Goal: Task Accomplishment & Management: Use online tool/utility

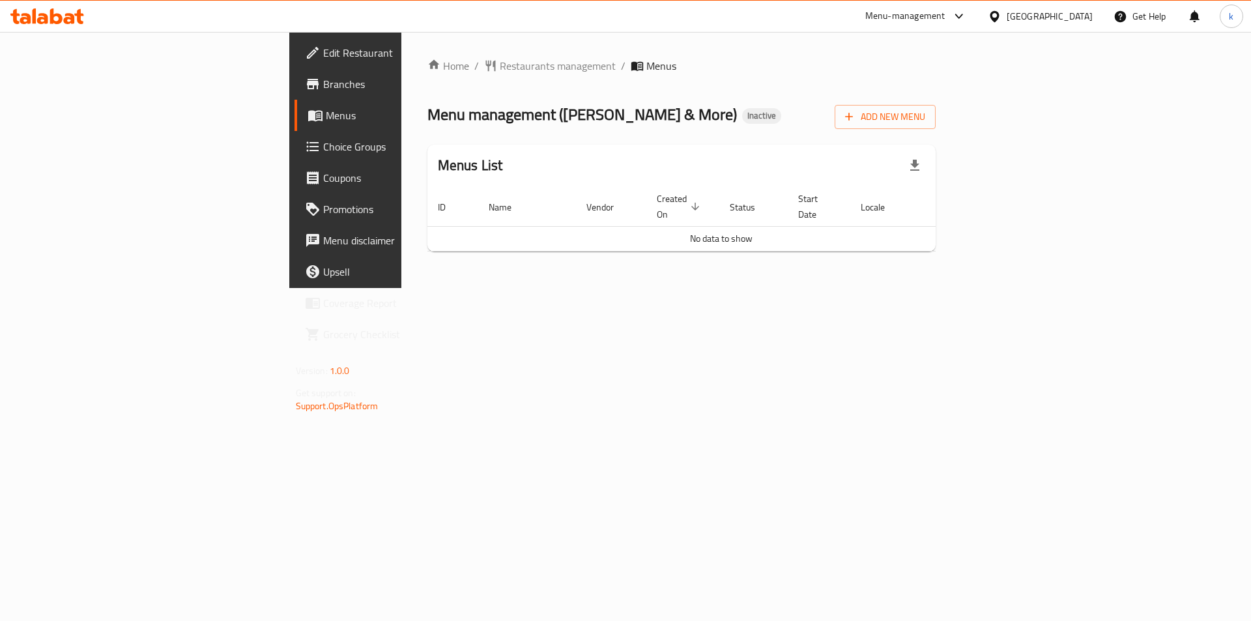
click at [926, 118] on span "Add New Menu" at bounding box center [885, 117] width 80 height 16
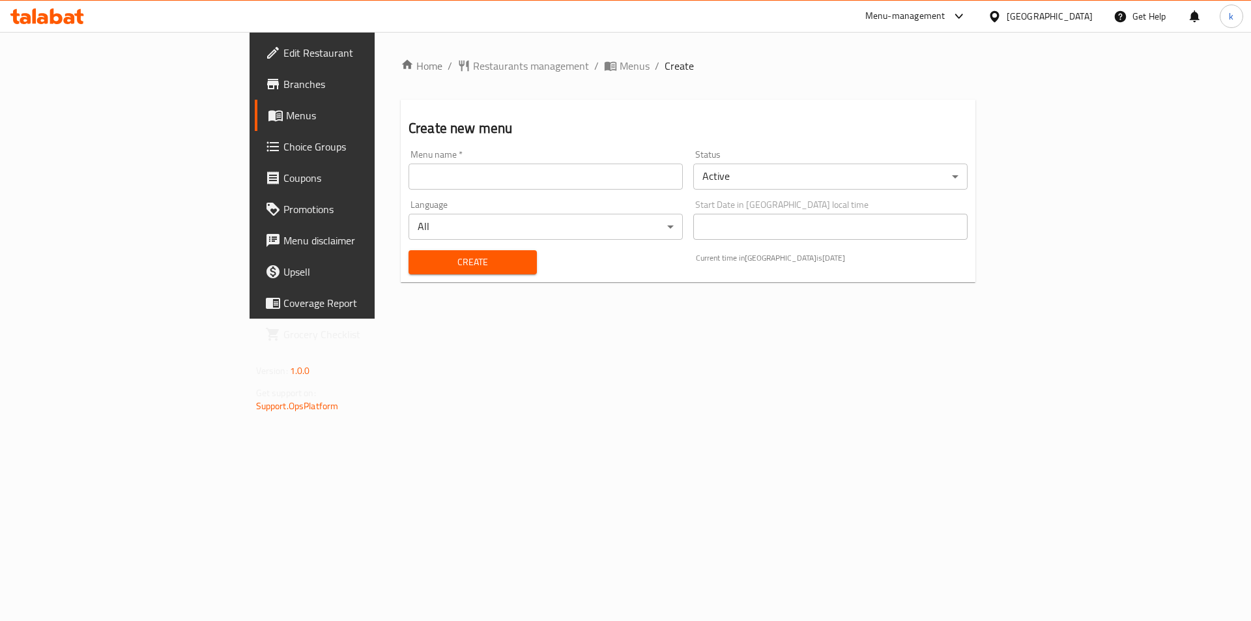
click at [456, 184] on input "text" at bounding box center [546, 177] width 274 height 26
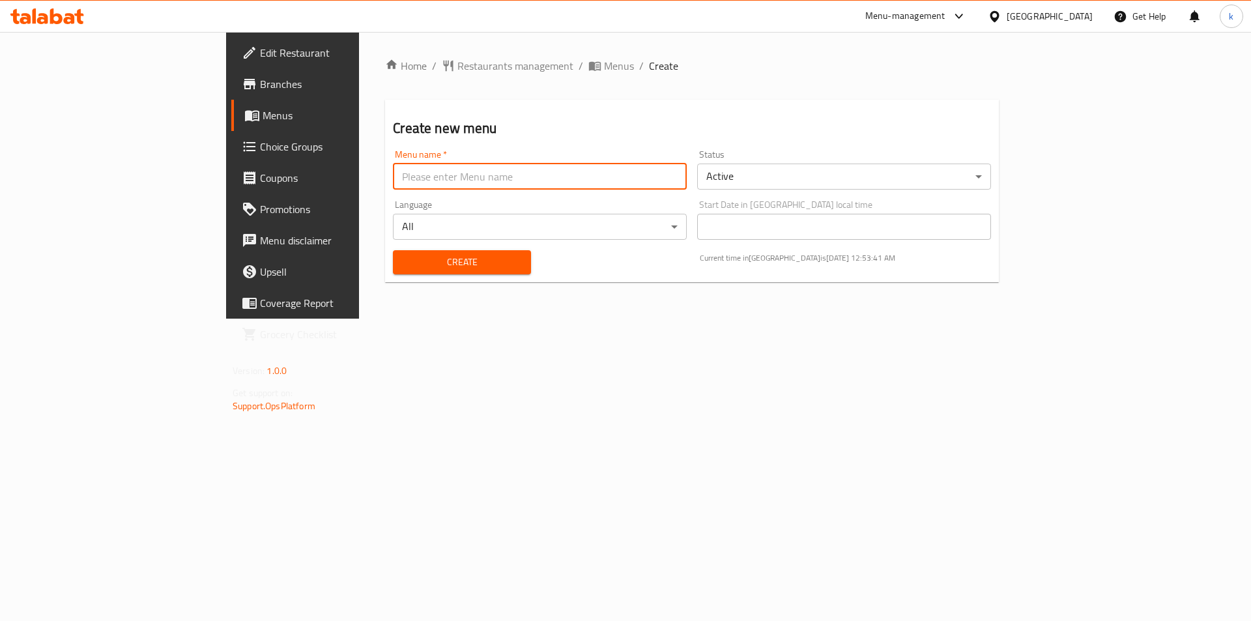
type input "kawthar"
click at [857, 167] on body "​ Menu-management [GEOGRAPHIC_DATA] Get Help k Edit Restaurant Branches Menus C…" at bounding box center [625, 326] width 1251 height 589
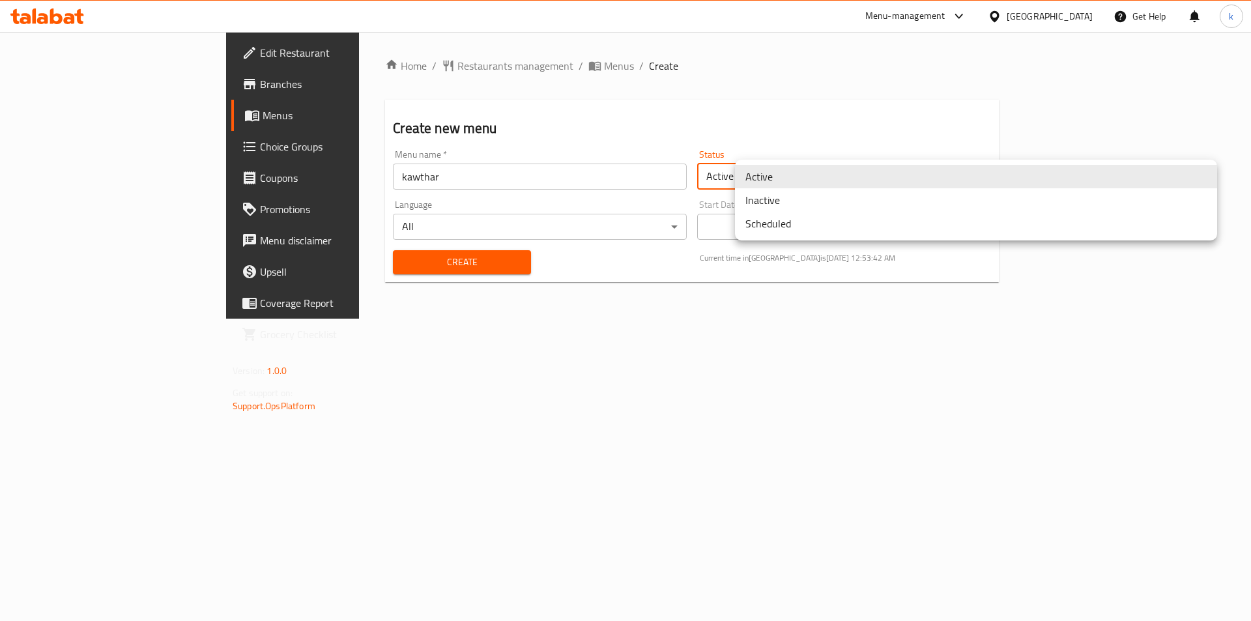
click at [790, 196] on li "Inactive" at bounding box center [976, 199] width 482 height 23
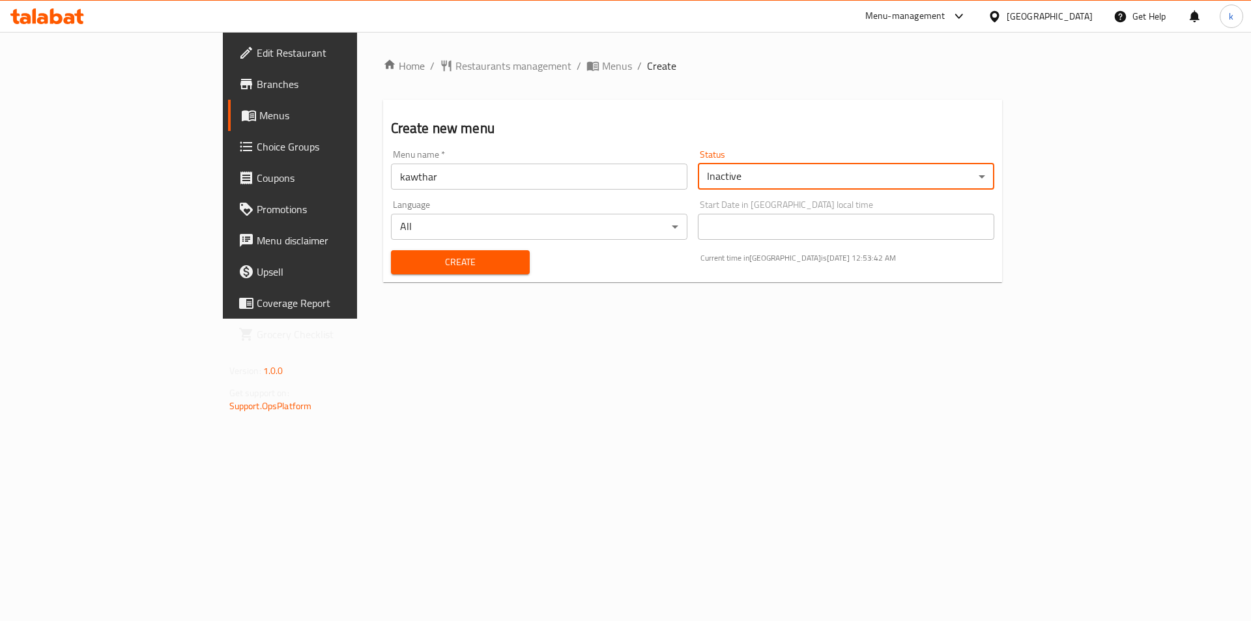
click at [435, 196] on div "Language All ​" at bounding box center [539, 220] width 307 height 50
click at [411, 218] on body "​ Menu-management [GEOGRAPHIC_DATA] Get Help k Edit Restaurant Branches Menus C…" at bounding box center [625, 326] width 1251 height 589
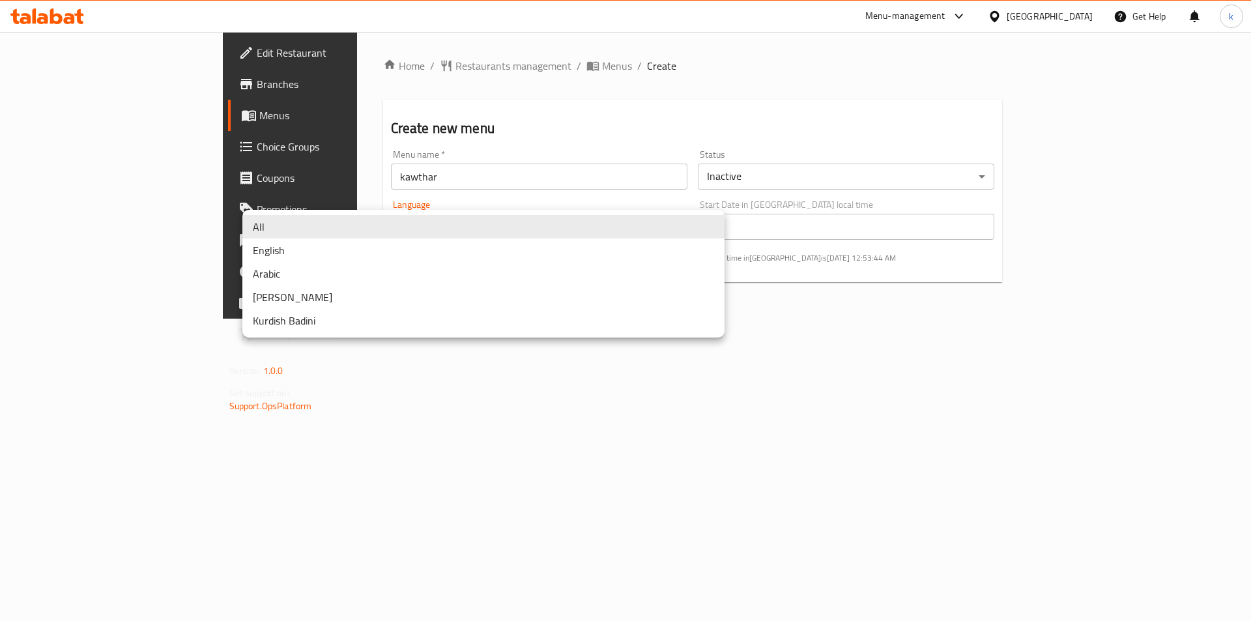
click at [279, 227] on li "All" at bounding box center [483, 226] width 482 height 23
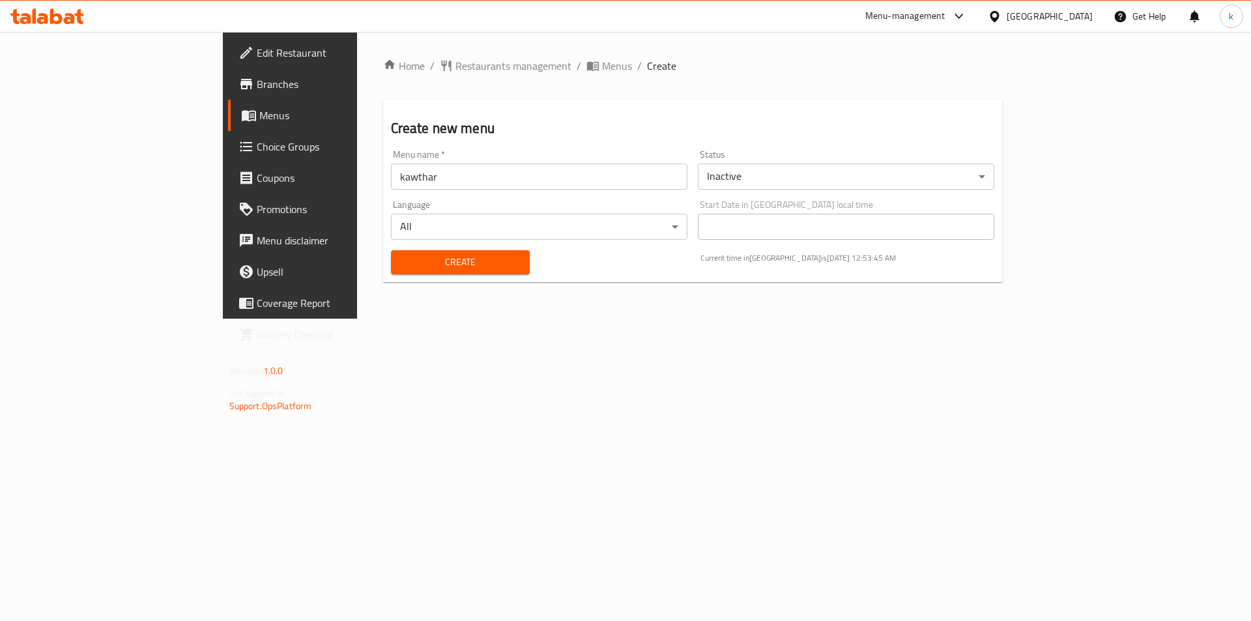
click at [402, 266] on span "Create" at bounding box center [461, 262] width 119 height 16
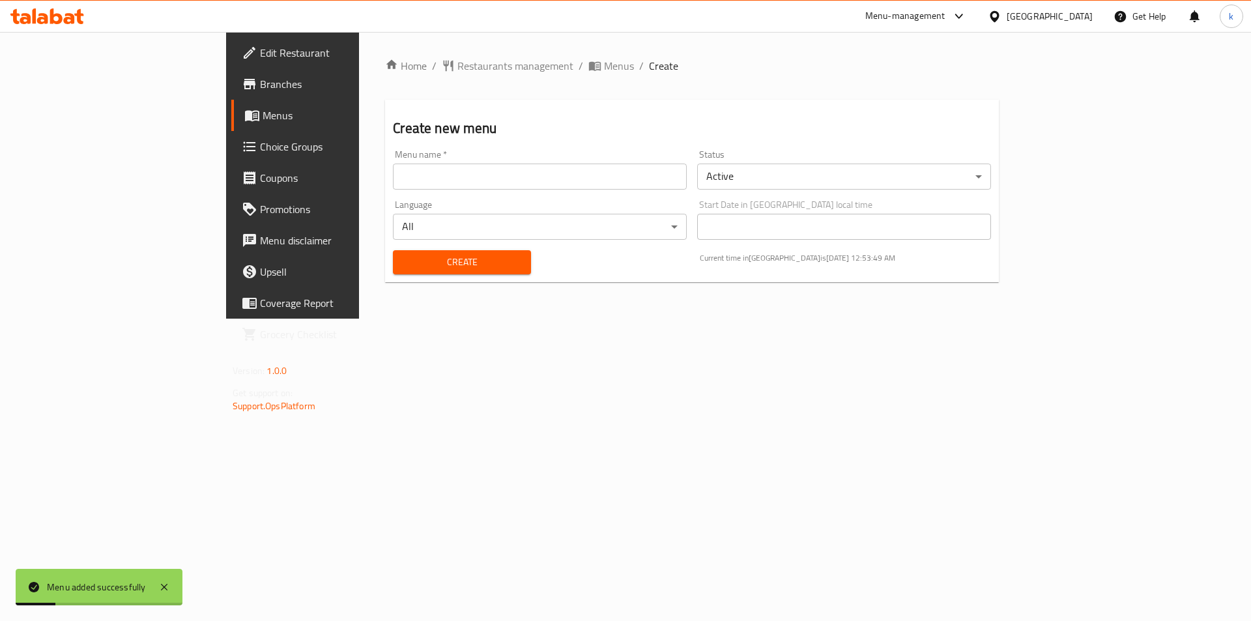
click at [263, 114] on span "Menus" at bounding box center [344, 116] width 162 height 16
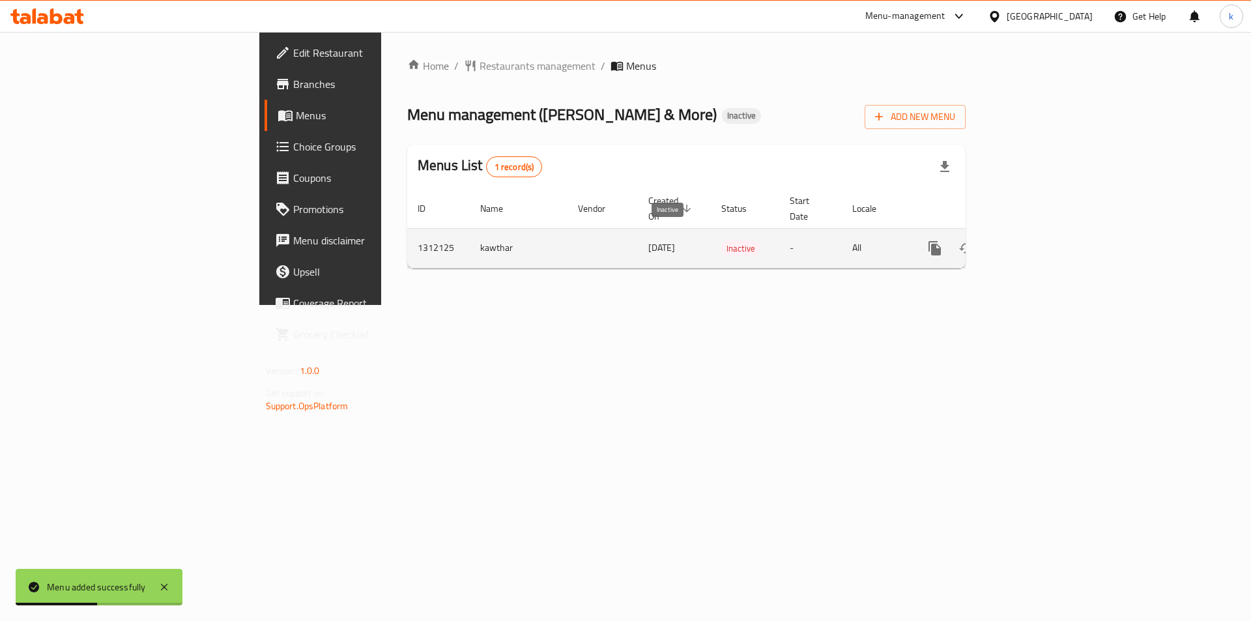
click at [722, 241] on span "Inactive" at bounding box center [741, 248] width 39 height 15
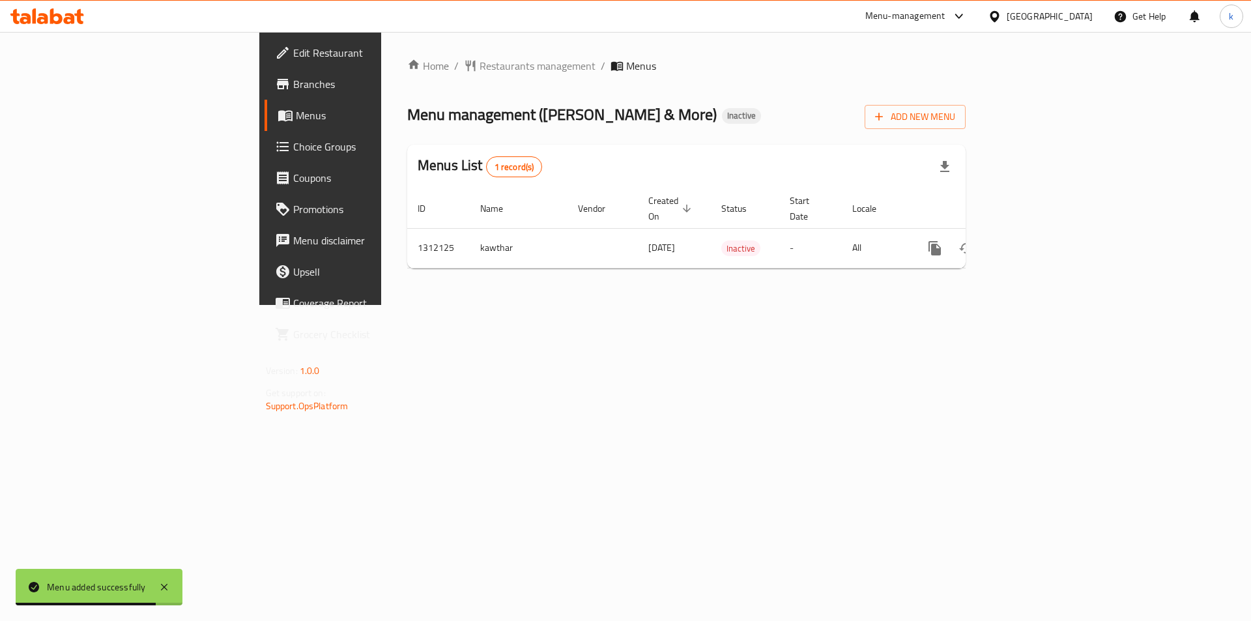
click at [1055, 197] on th "Actions" at bounding box center [982, 209] width 146 height 40
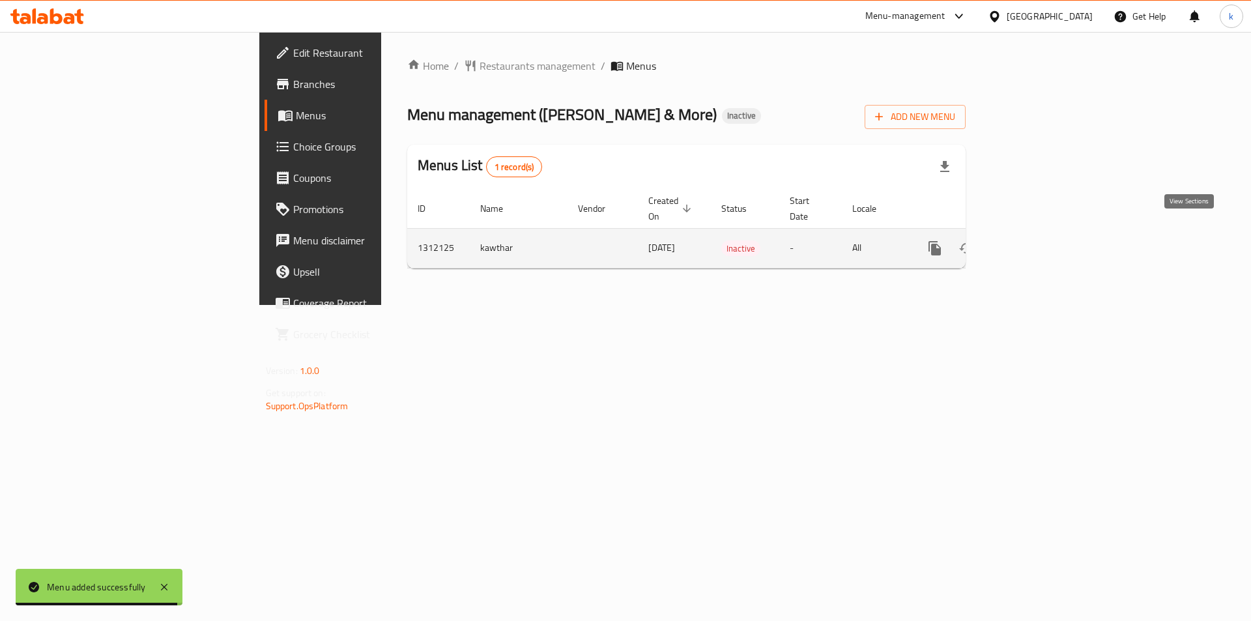
click at [1037, 241] on icon "enhanced table" at bounding box center [1029, 249] width 16 height 16
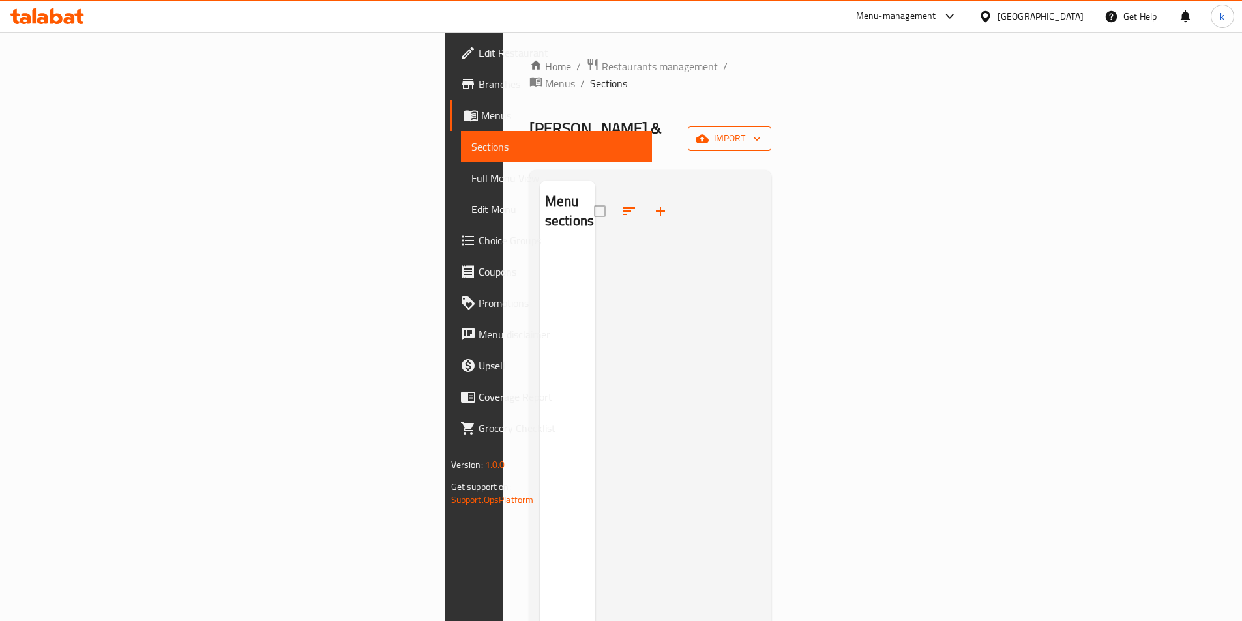
click at [763, 132] on icon "button" at bounding box center [756, 138] width 13 height 13
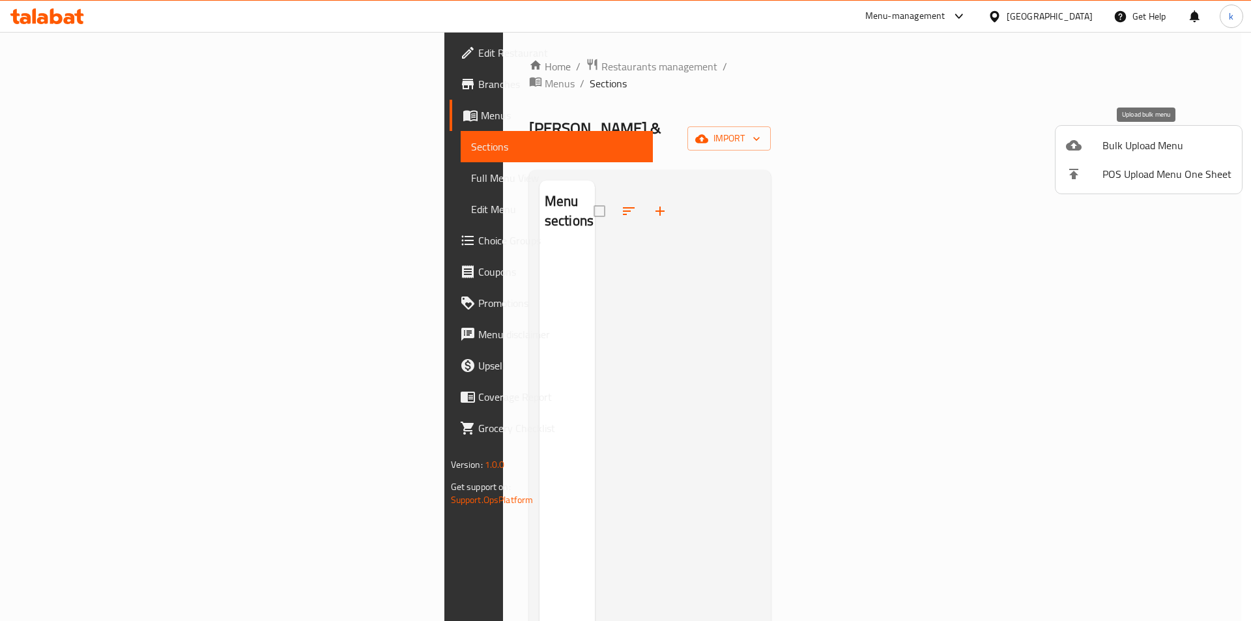
click at [1137, 151] on span "Bulk Upload Menu" at bounding box center [1167, 146] width 129 height 16
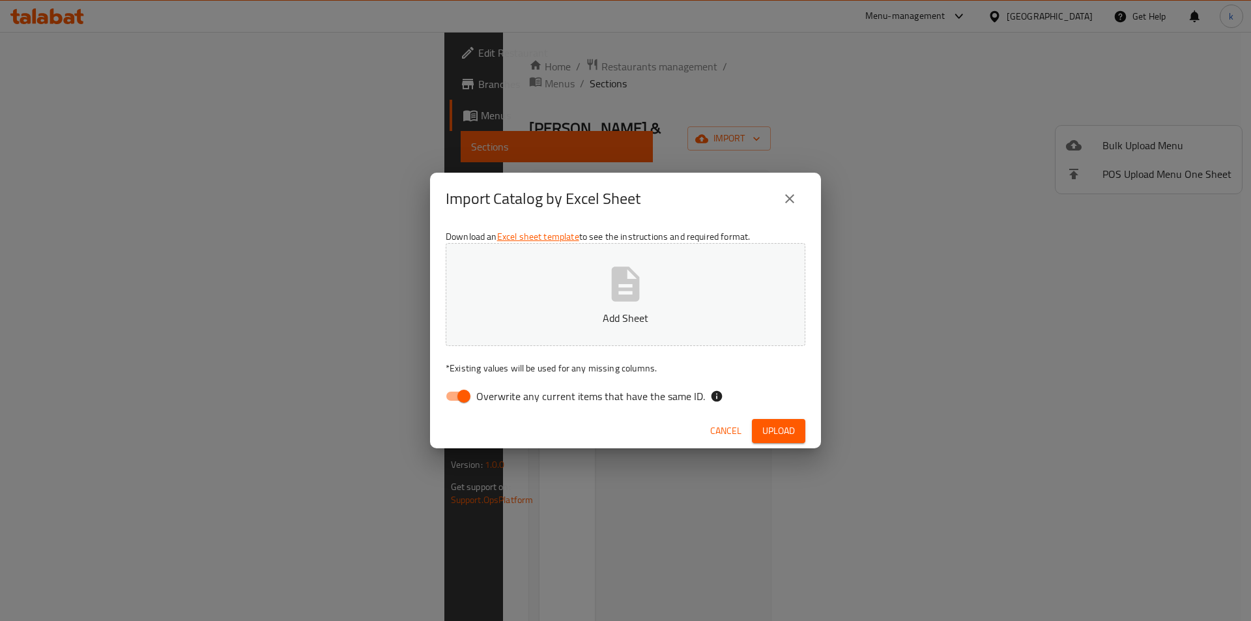
click at [457, 394] on input "Overwrite any current items that have the same ID." at bounding box center [464, 396] width 74 height 25
checkbox input "false"
click at [769, 428] on span "Upload" at bounding box center [779, 431] width 33 height 16
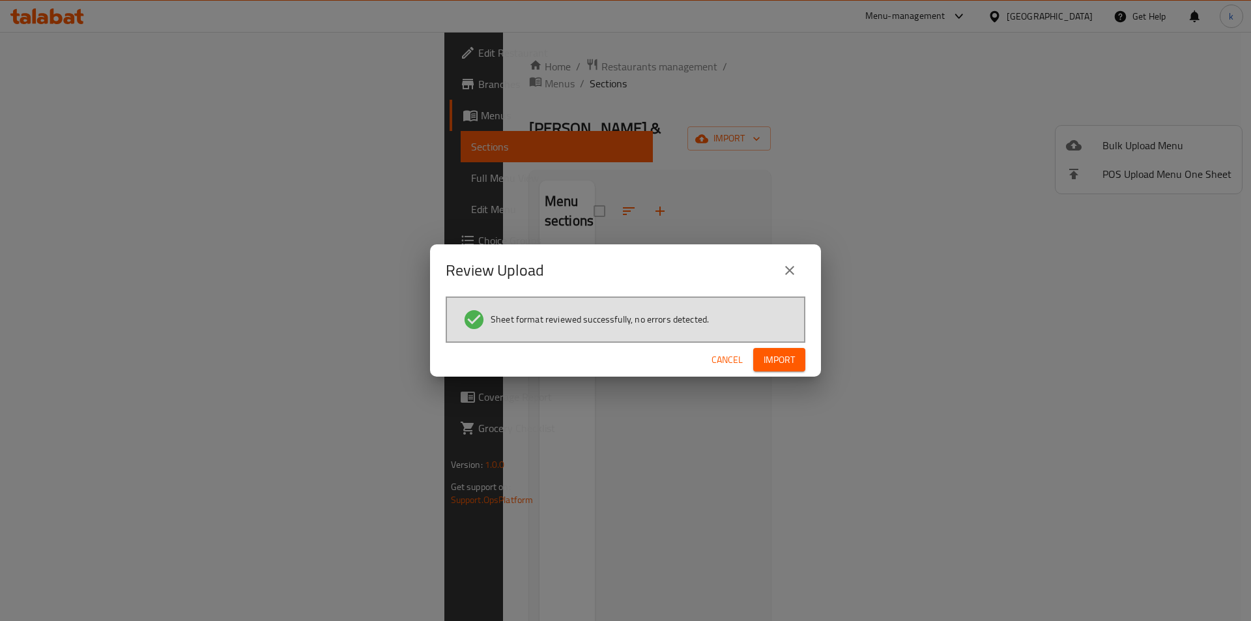
click at [780, 367] on span "Import" at bounding box center [779, 360] width 31 height 16
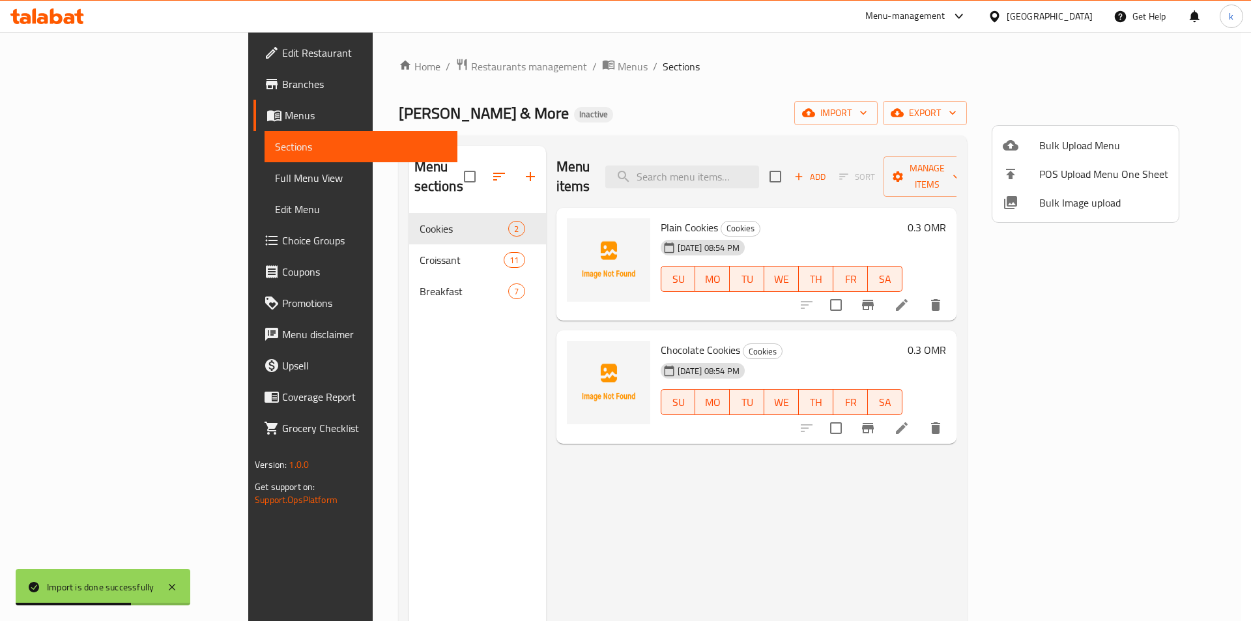
click at [100, 157] on div at bounding box center [625, 310] width 1251 height 621
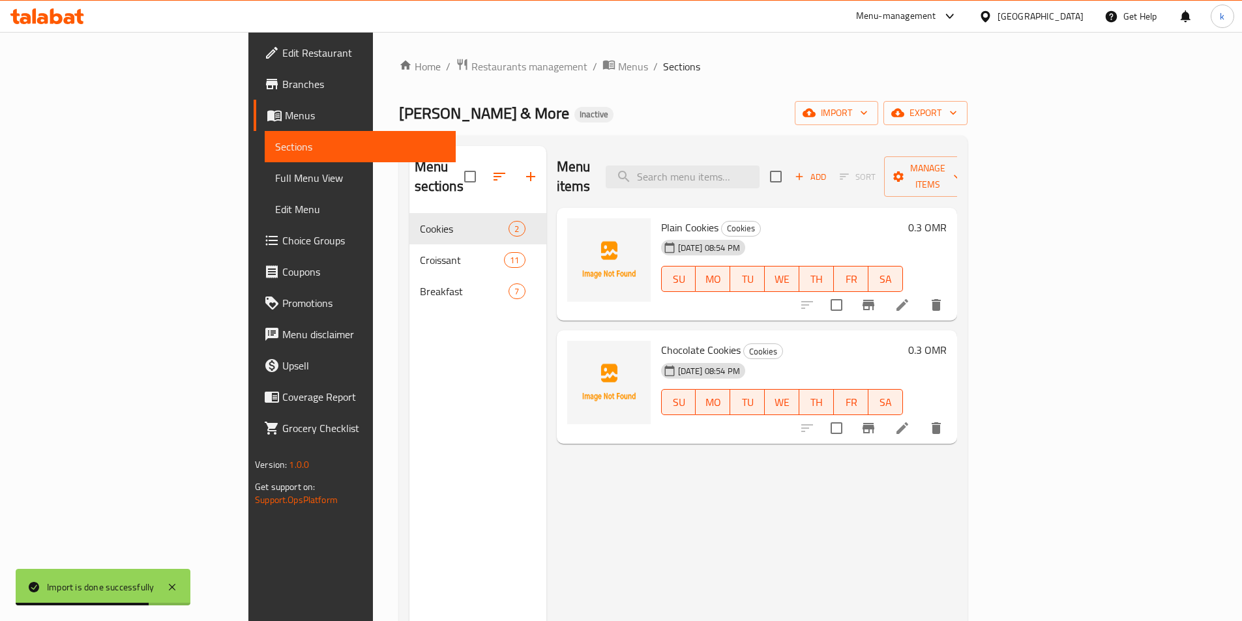
click at [267, 110] on icon at bounding box center [275, 116] width 16 height 16
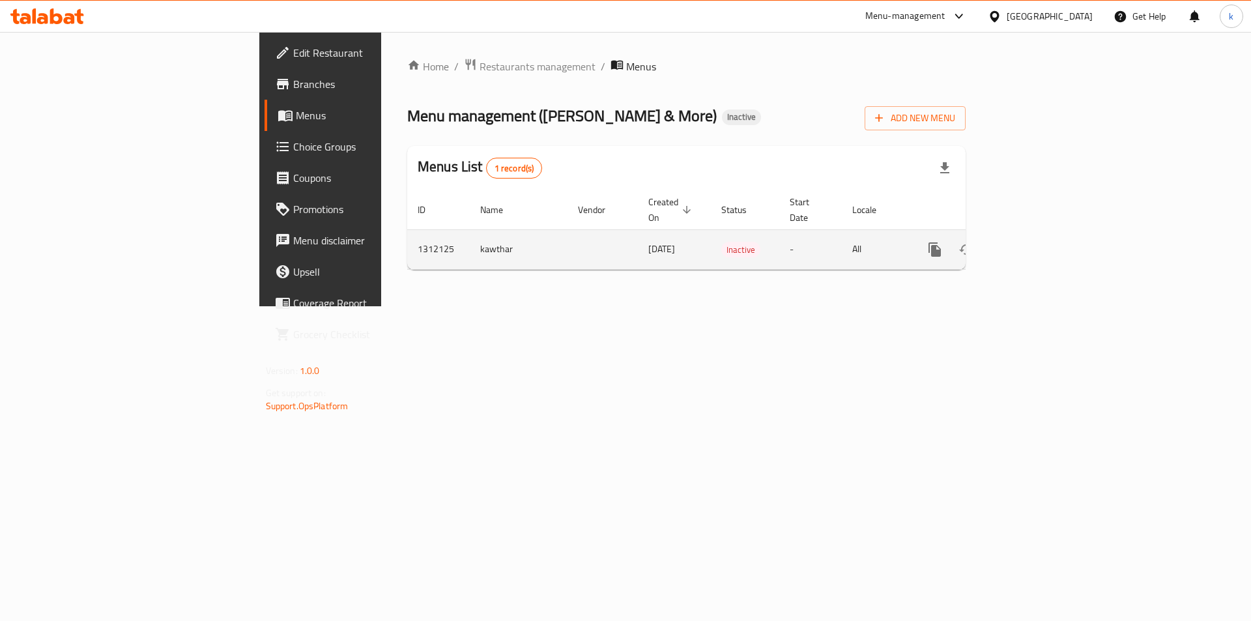
click at [722, 242] on span "Inactive" at bounding box center [741, 249] width 39 height 15
click at [1037, 242] on icon "enhanced table" at bounding box center [1029, 250] width 16 height 16
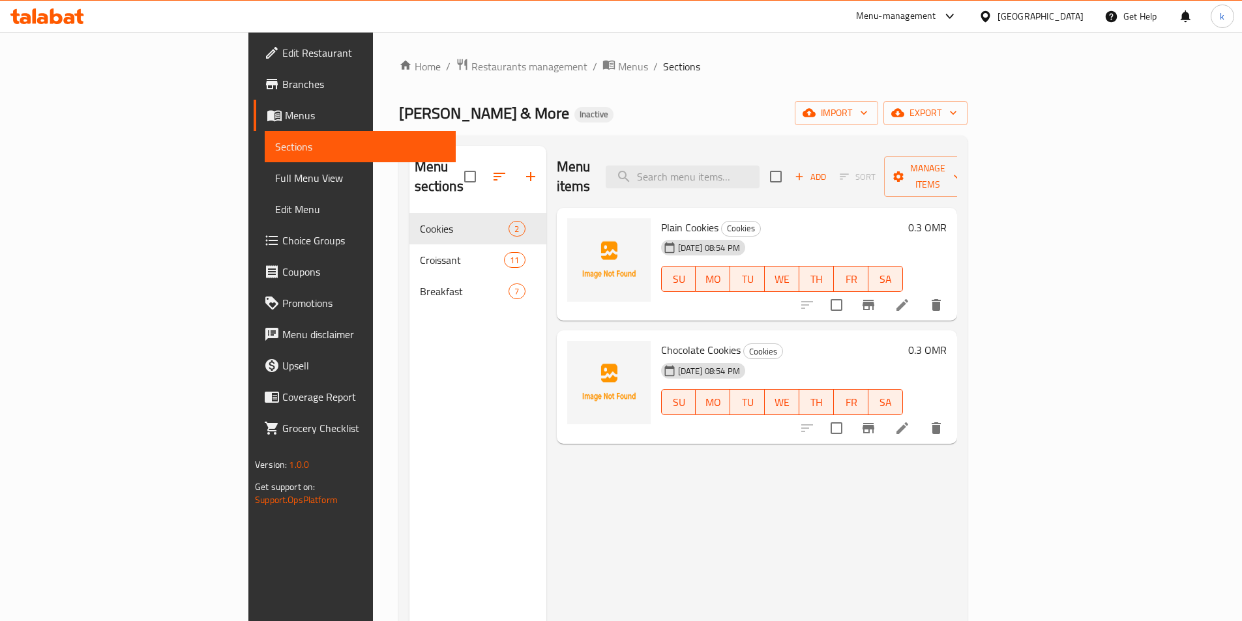
click at [265, 169] on link "Full Menu View" at bounding box center [360, 177] width 191 height 31
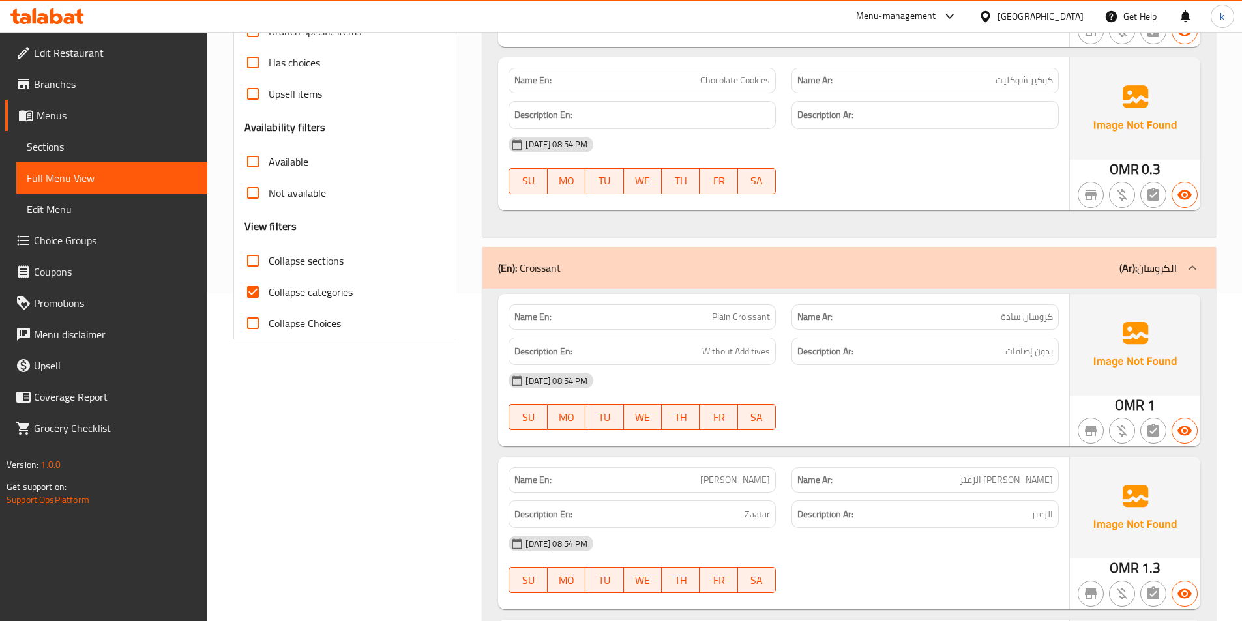
scroll to position [261, 0]
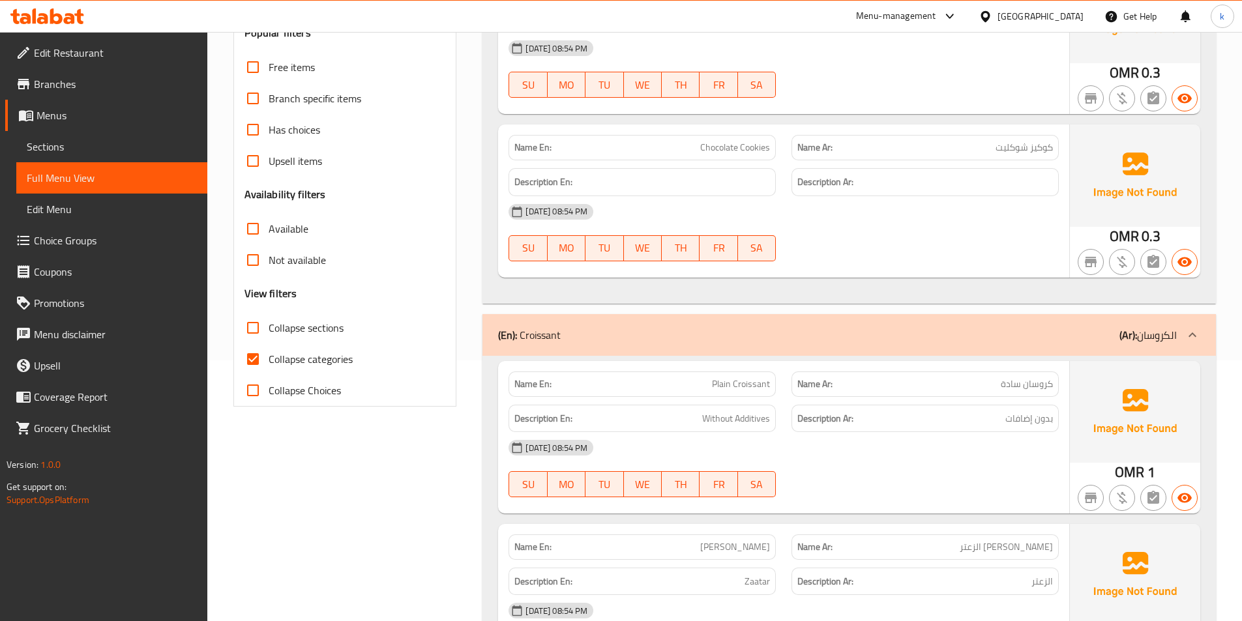
click at [299, 361] on span "Collapse categories" at bounding box center [311, 359] width 84 height 16
click at [269, 361] on input "Collapse categories" at bounding box center [252, 359] width 31 height 31
checkbox input "false"
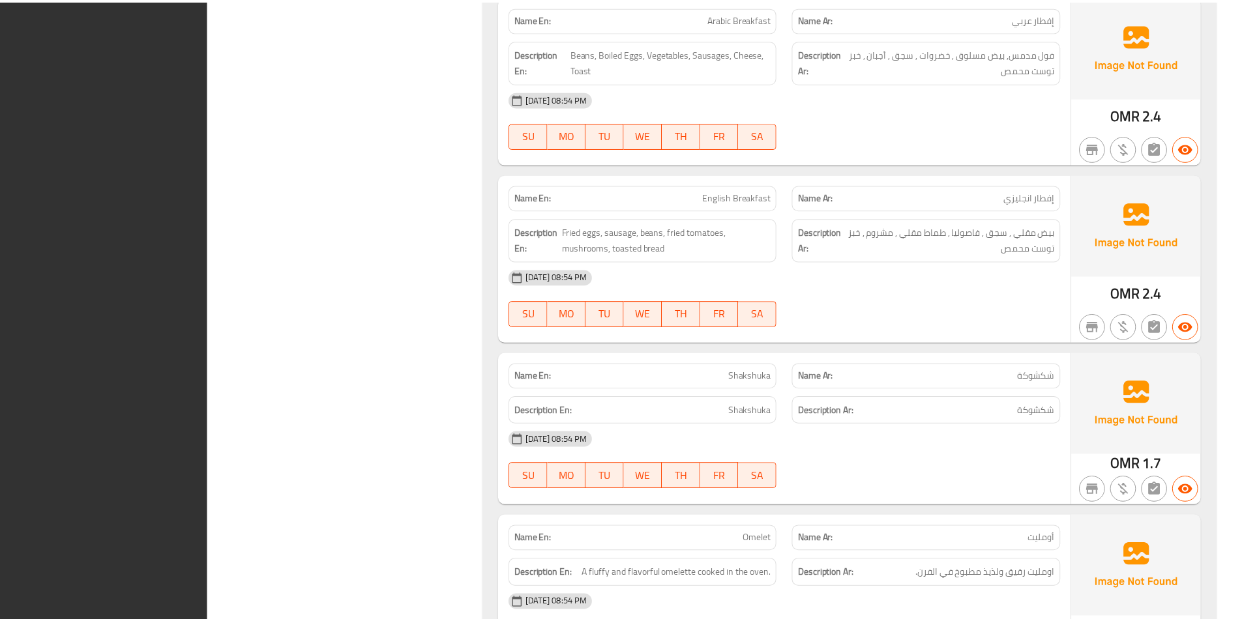
scroll to position [3383, 0]
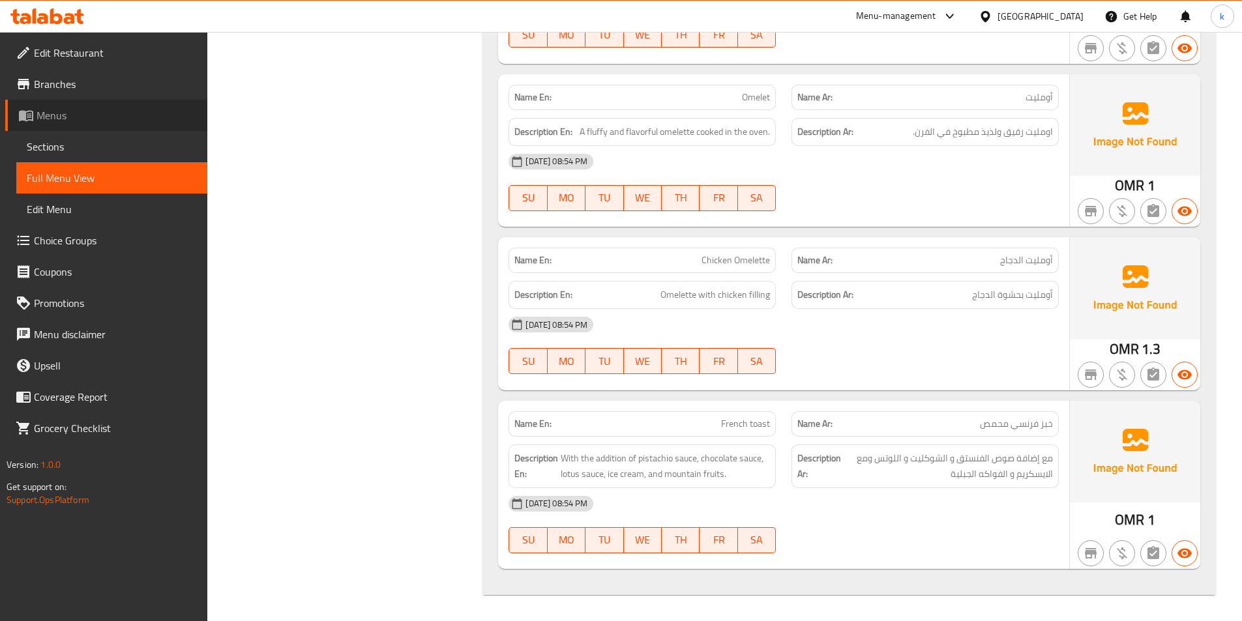
click at [80, 114] on span "Menus" at bounding box center [117, 116] width 160 height 16
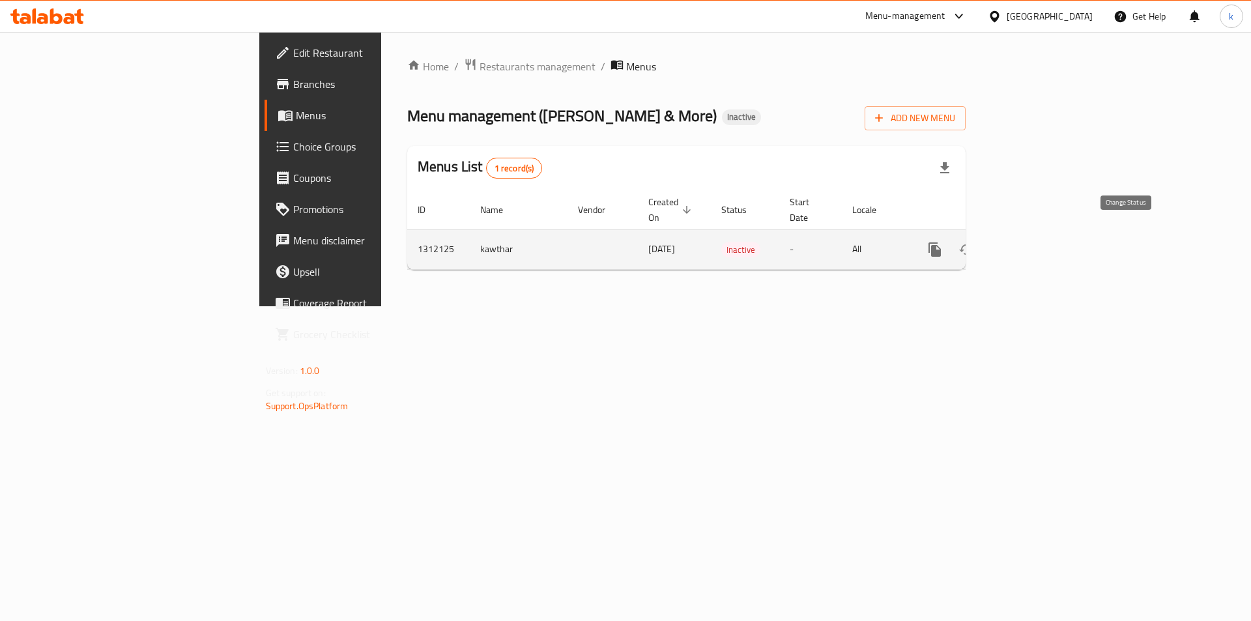
click at [974, 242] on icon "enhanced table" at bounding box center [967, 250] width 16 height 16
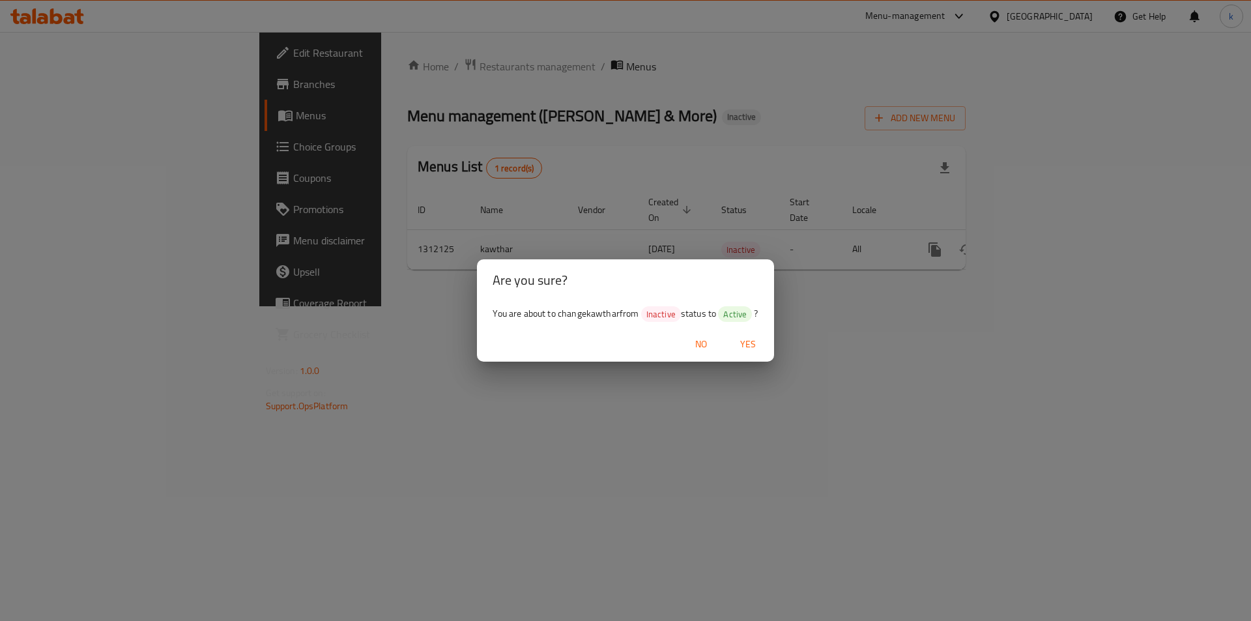
click at [739, 344] on span "Yes" at bounding box center [748, 344] width 31 height 16
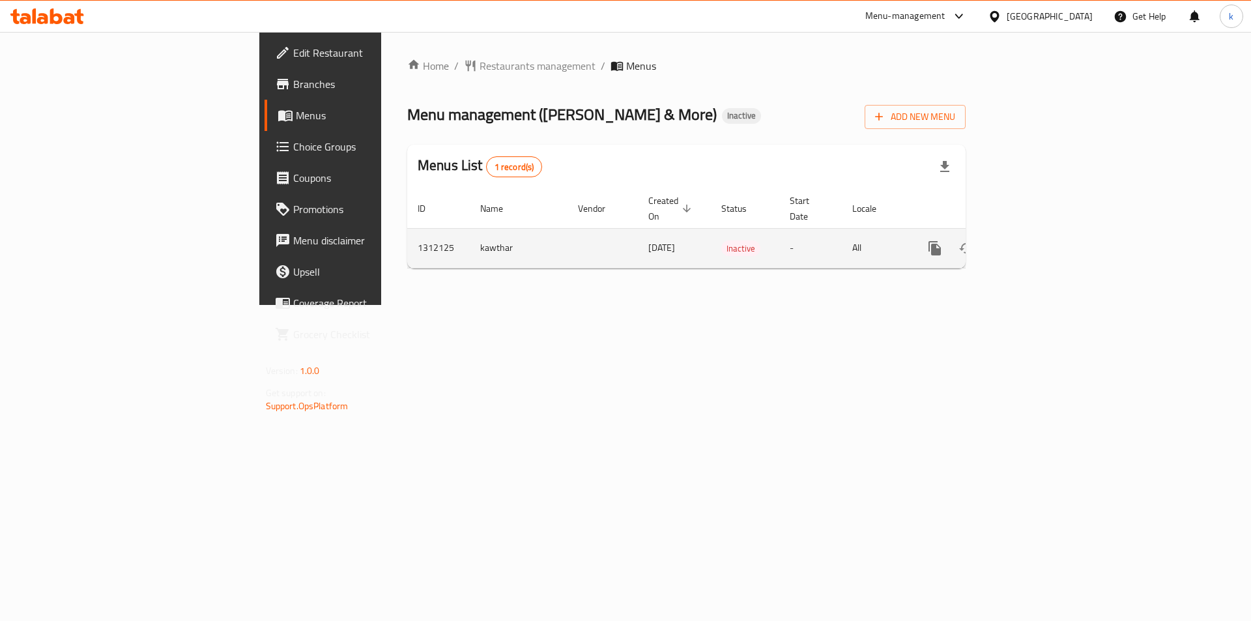
click at [982, 239] on button "enhanced table" at bounding box center [966, 248] width 31 height 31
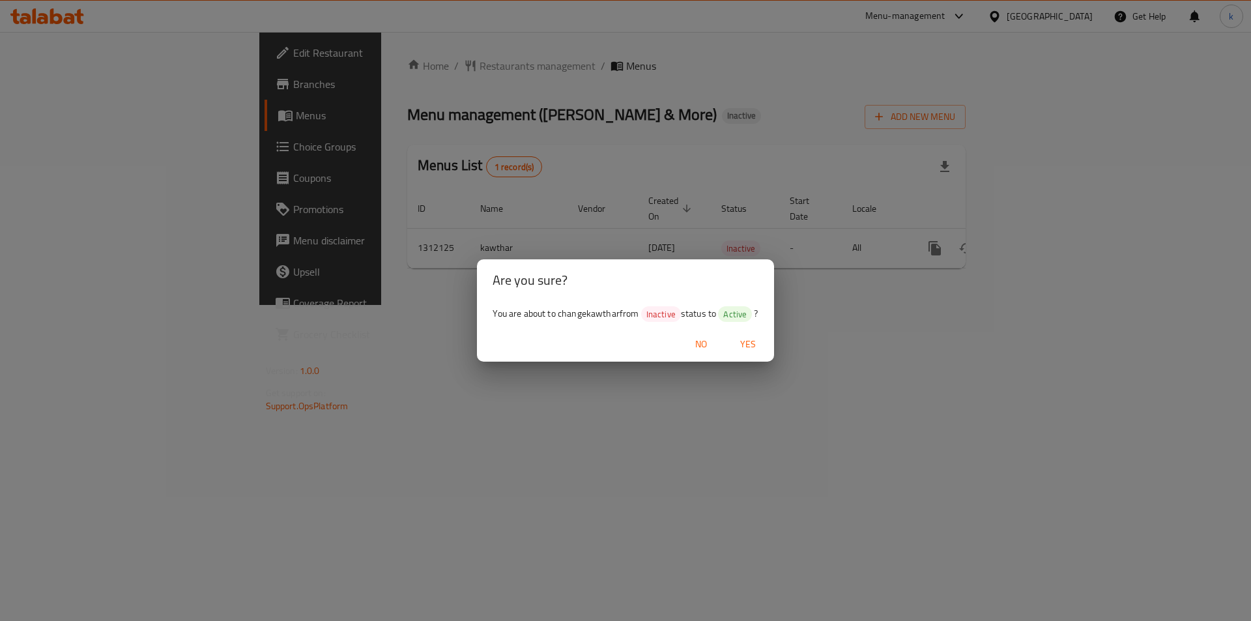
click at [749, 342] on span "Yes" at bounding box center [748, 344] width 31 height 16
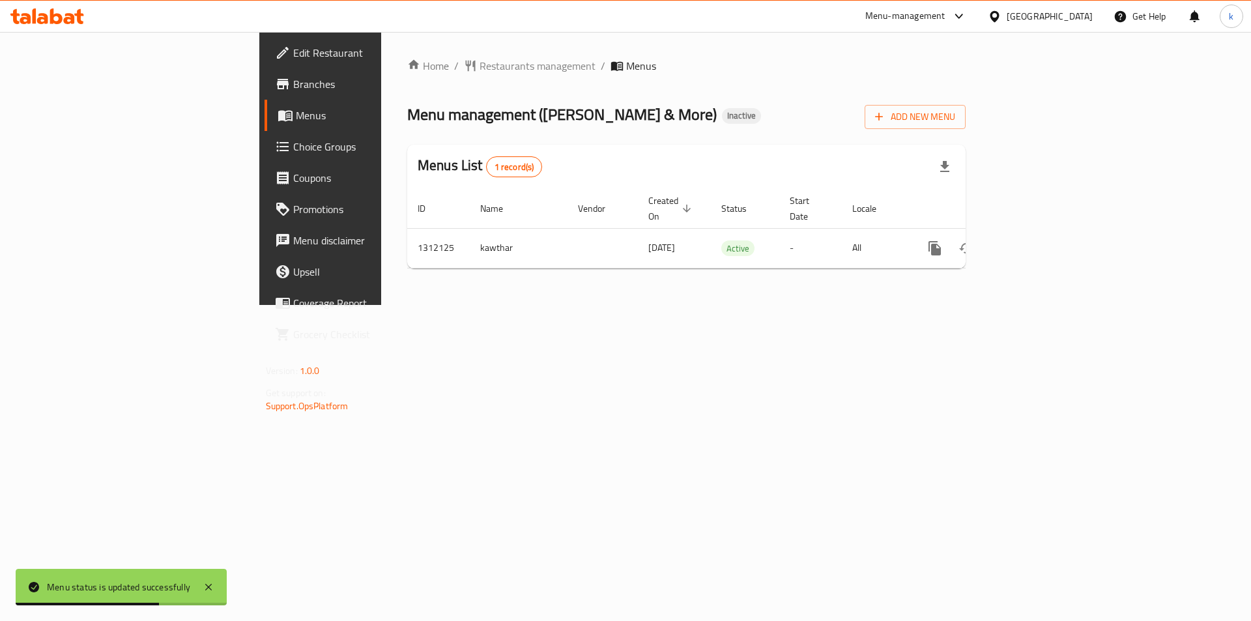
click at [296, 111] on span "Menus" at bounding box center [377, 116] width 162 height 16
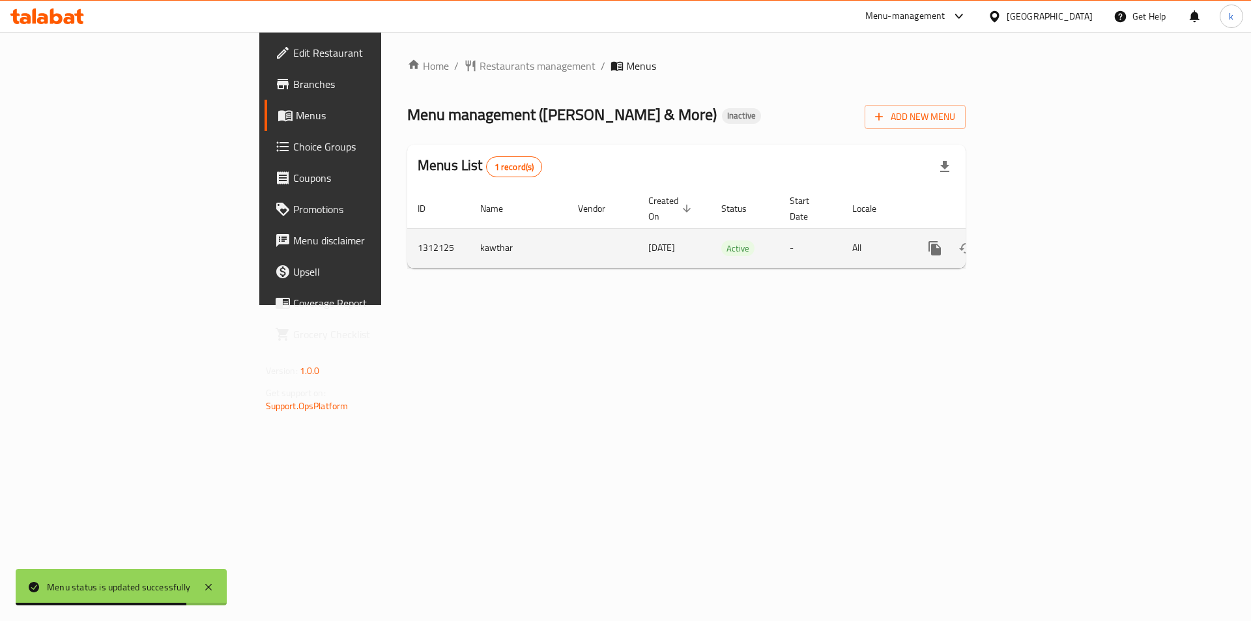
click at [1035, 242] on icon "enhanced table" at bounding box center [1029, 248] width 12 height 12
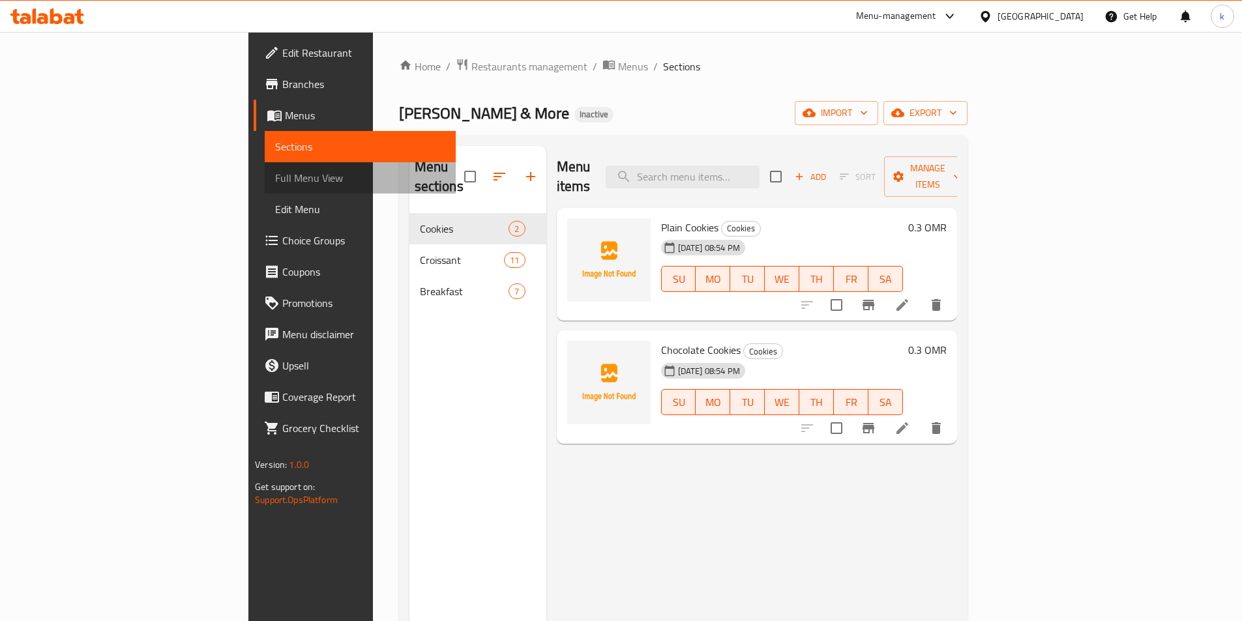
click at [265, 186] on link "Full Menu View" at bounding box center [360, 177] width 191 height 31
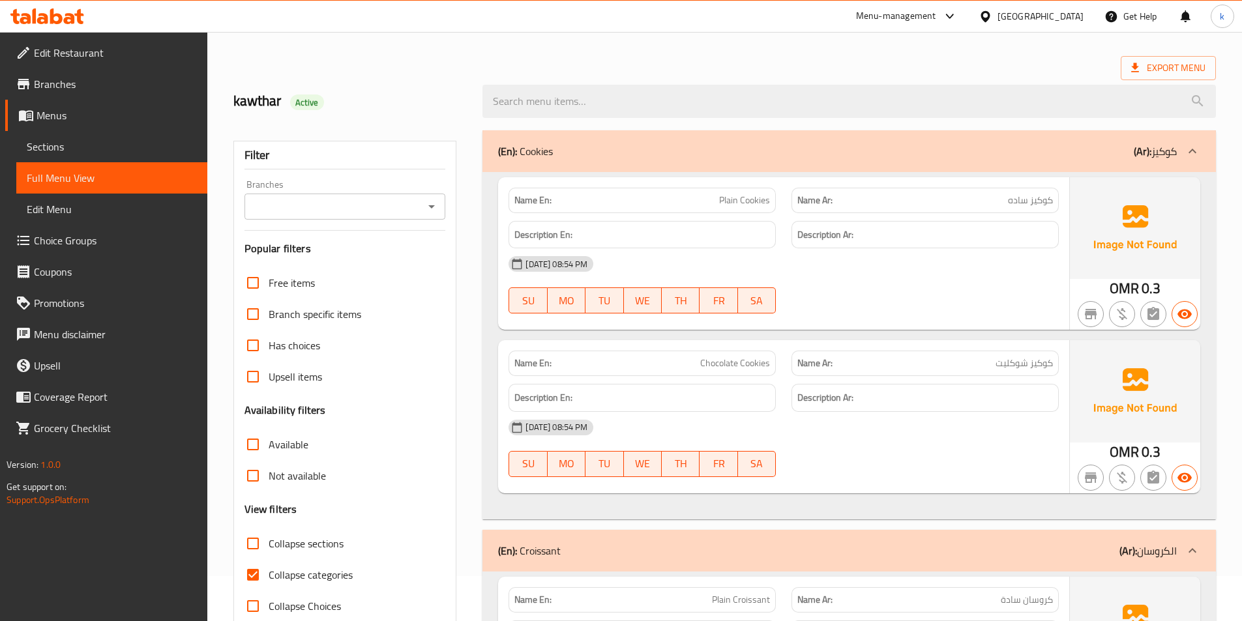
scroll to position [456, 0]
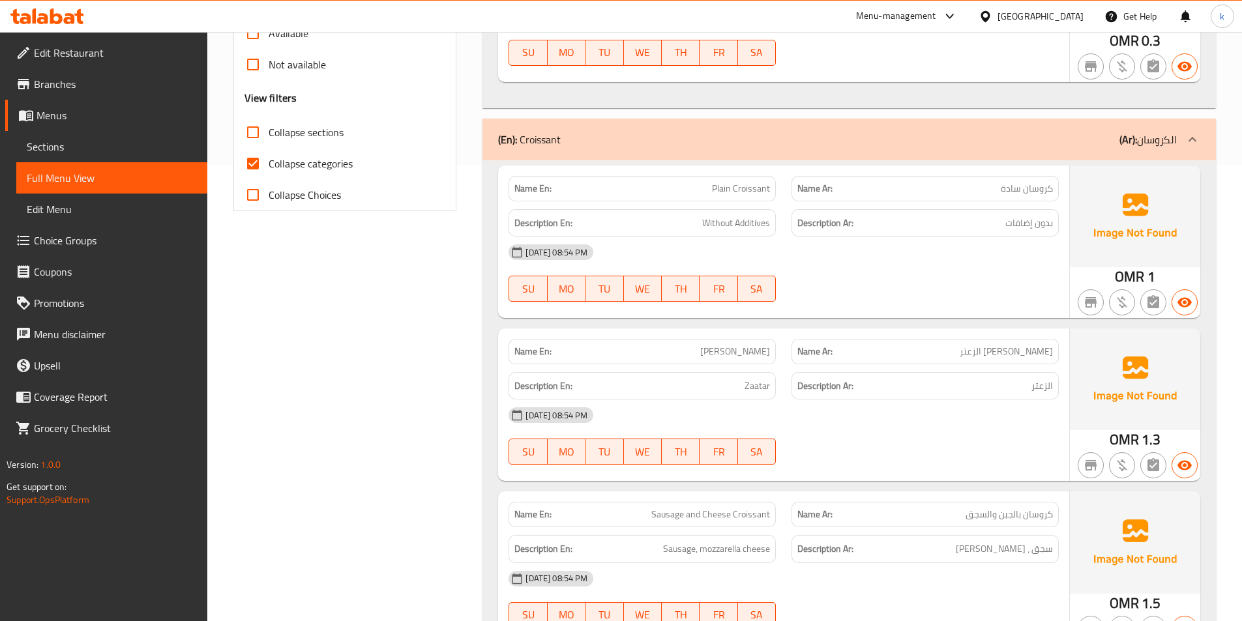
click at [275, 160] on span "Collapse categories" at bounding box center [311, 164] width 84 height 16
click at [269, 160] on input "Collapse categories" at bounding box center [252, 163] width 31 height 31
checkbox input "false"
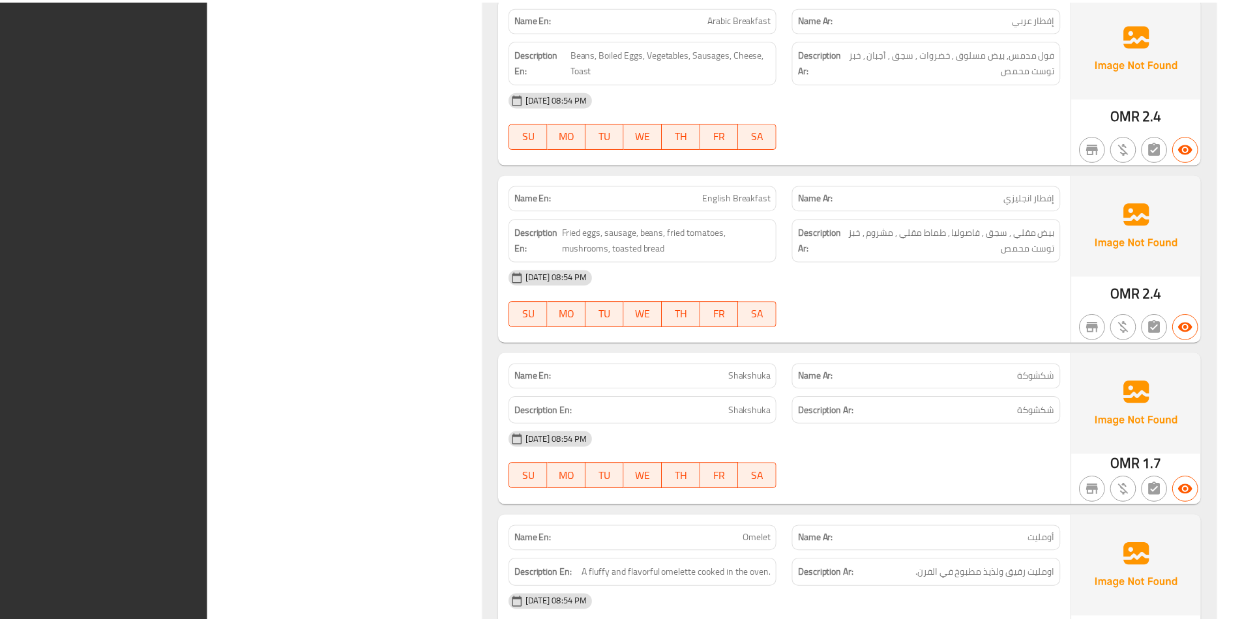
scroll to position [3383, 0]
